Goal: Navigation & Orientation: Find specific page/section

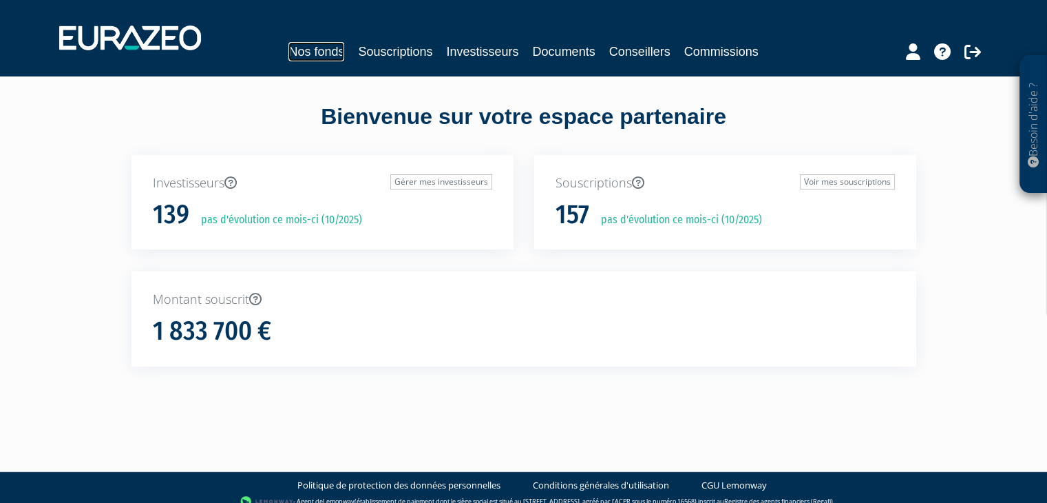
click at [313, 56] on link "Nos fonds" at bounding box center [316, 51] width 56 height 19
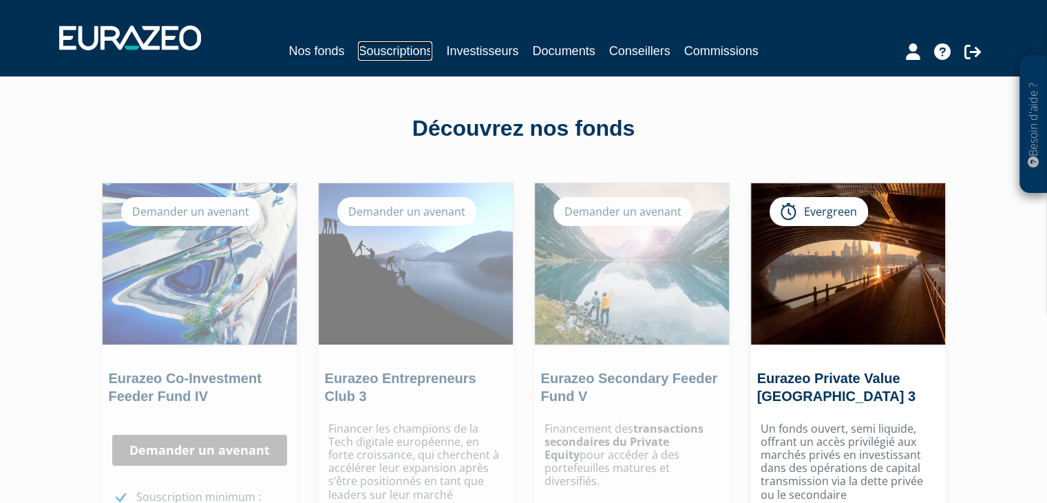
click at [391, 44] on link "Souscriptions" at bounding box center [395, 50] width 74 height 19
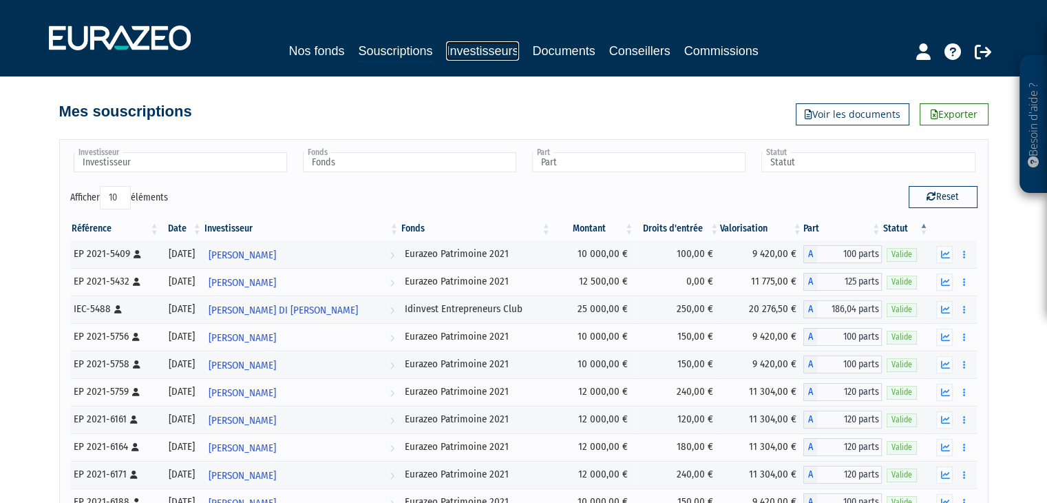
click at [482, 49] on link "Investisseurs" at bounding box center [482, 50] width 72 height 19
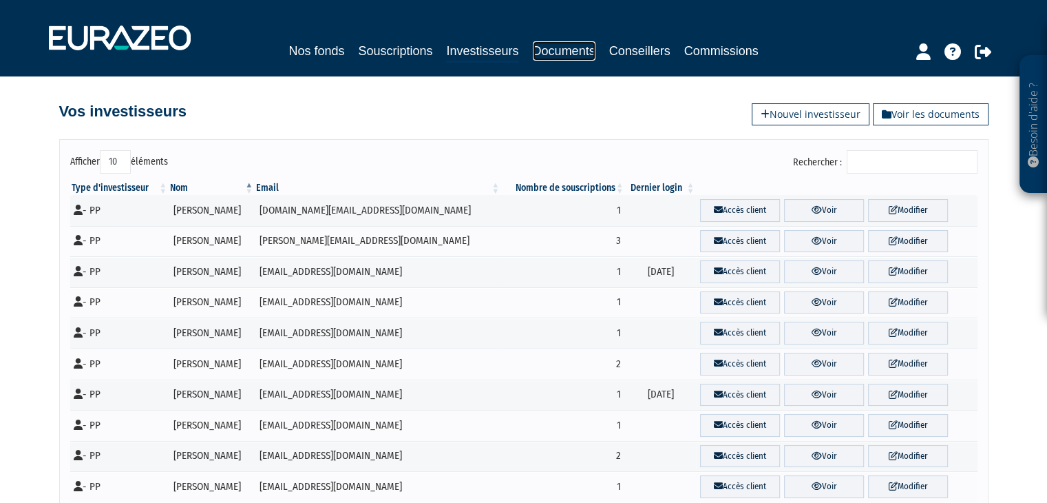
click at [560, 43] on link "Documents" at bounding box center [564, 50] width 63 height 19
click at [558, 49] on link "Documents" at bounding box center [564, 50] width 63 height 19
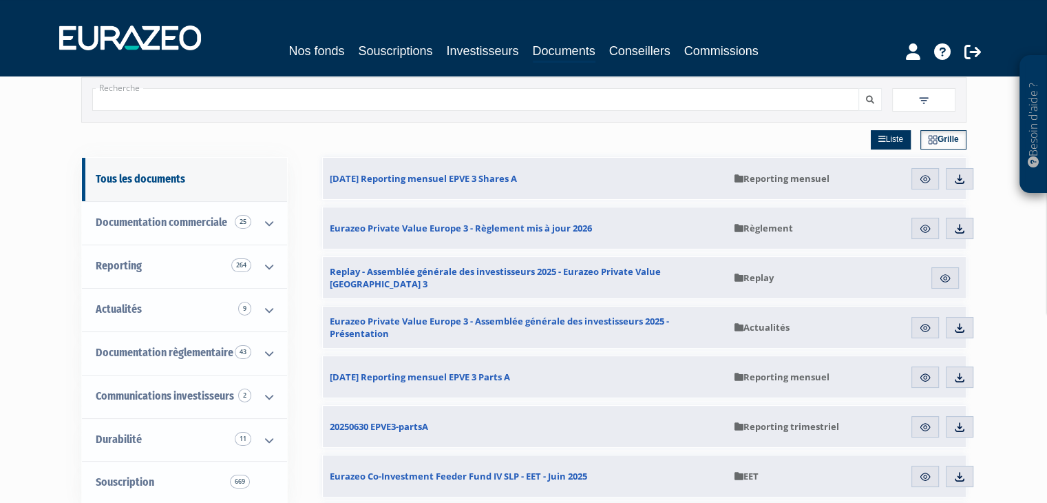
scroll to position [43, 0]
click at [282, 56] on div "Nos fonds Souscriptions Investisseurs Documents Conseillers Commissions" at bounding box center [523, 51] width 633 height 21
click at [286, 56] on div "Nos fonds Souscriptions Investisseurs Documents Conseillers Commissions" at bounding box center [523, 51] width 633 height 21
click at [303, 48] on link "Nos fonds" at bounding box center [316, 50] width 56 height 19
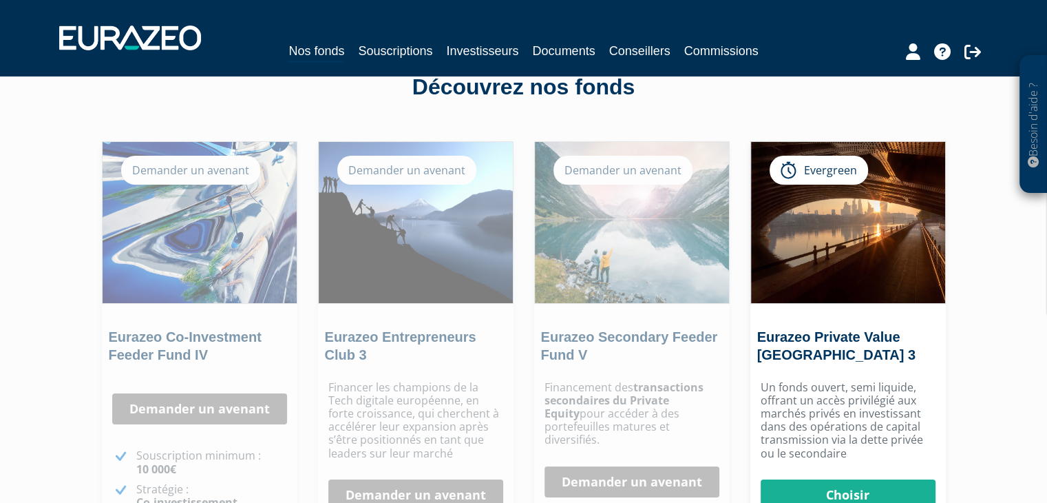
scroll to position [44, 0]
